Goal: Information Seeking & Learning: Check status

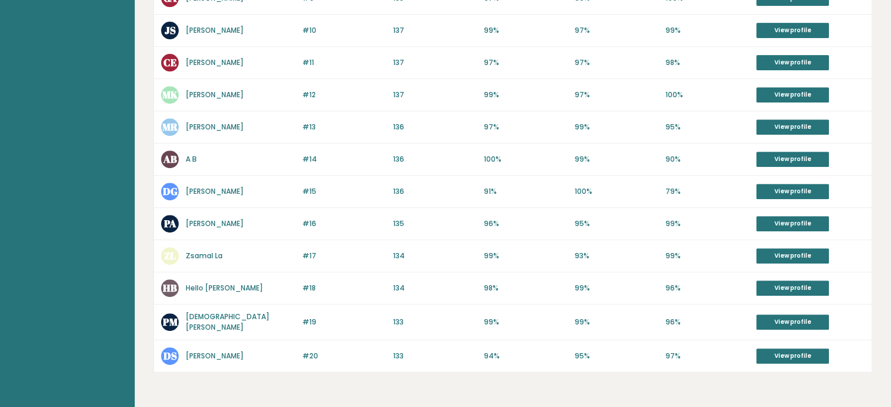
scroll to position [492, 0]
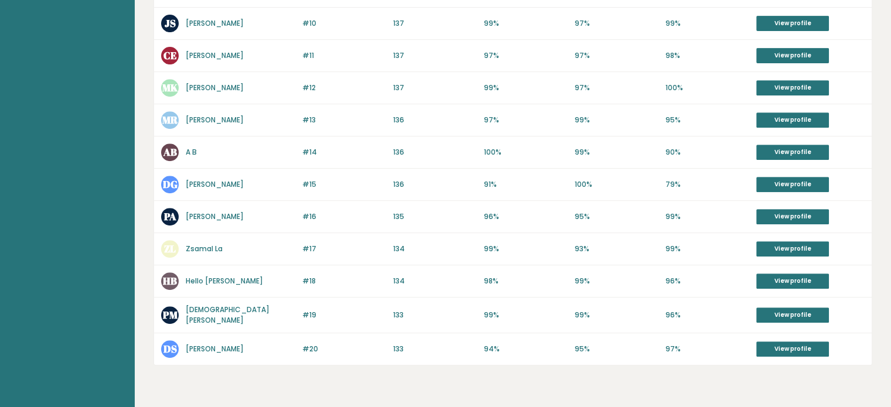
click at [197, 216] on link "[PERSON_NAME]" at bounding box center [215, 217] width 58 height 10
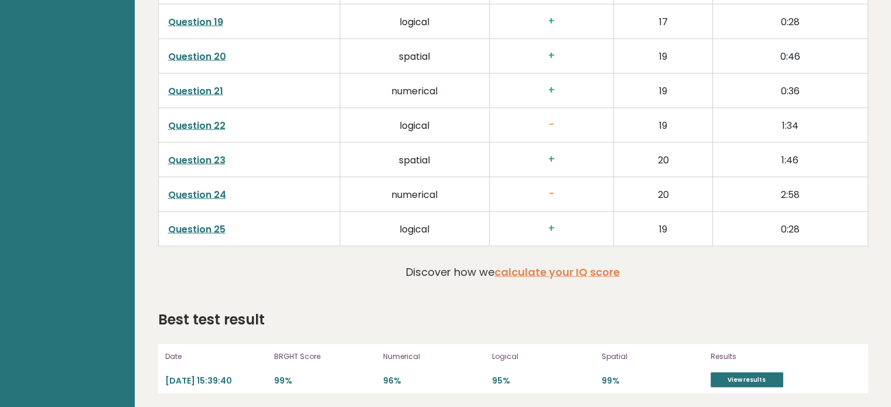
scroll to position [2374, 0]
click at [736, 379] on link "View results" at bounding box center [747, 379] width 73 height 15
